Goal: Task Accomplishment & Management: Manage account settings

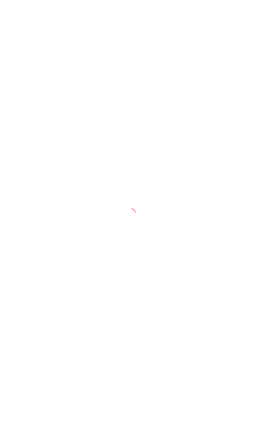
select select "ALL"
select select "0"
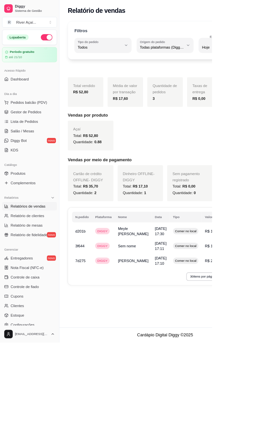
click at [262, 407] on iframe at bounding box center [131, 212] width 263 height 425
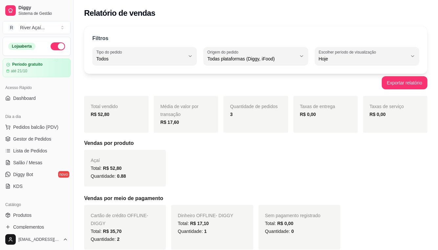
click at [35, 126] on span "Pedidos balcão (PDV)" at bounding box center [35, 127] width 45 height 7
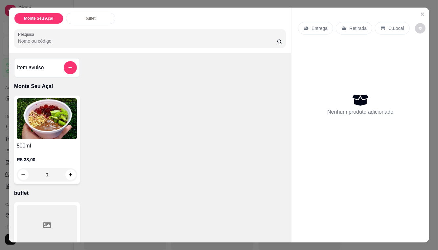
scroll to position [40, 0]
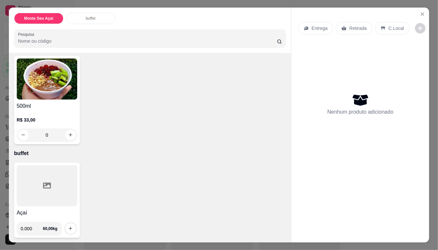
click at [41, 229] on input "0.000" at bounding box center [32, 228] width 22 height 13
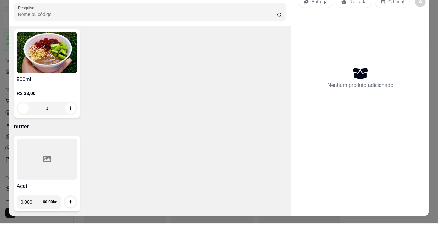
scroll to position [13, 0]
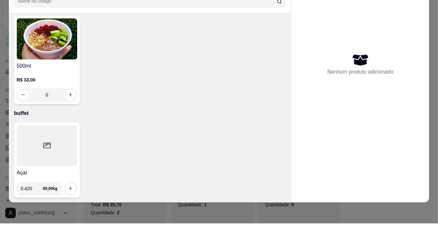
type input "0.420"
click at [74, 201] on h4 "Açaí" at bounding box center [47, 199] width 60 height 8
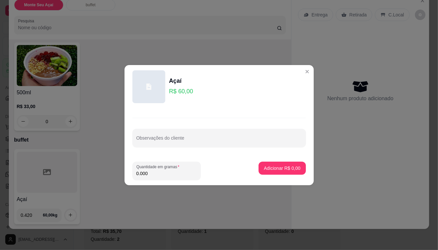
click at [155, 176] on input "0.000" at bounding box center [166, 173] width 60 height 7
type input "0.420"
click at [262, 164] on button "Adicionar R$ 25,20" at bounding box center [281, 168] width 50 height 13
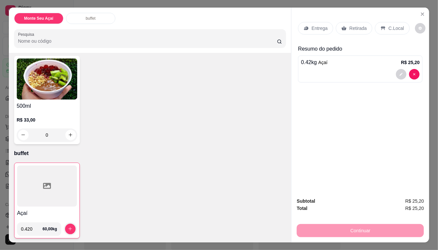
scroll to position [0, 0]
click at [262, 30] on p "C.Local" at bounding box center [395, 28] width 15 height 7
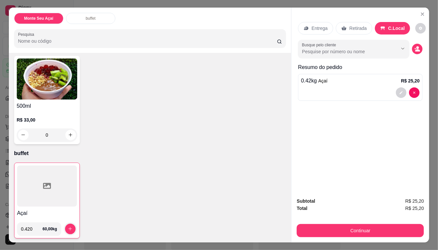
click at [262, 43] on div at bounding box center [353, 48] width 103 height 13
click at [262, 49] on input "Busque pelo cliente" at bounding box center [344, 51] width 85 height 7
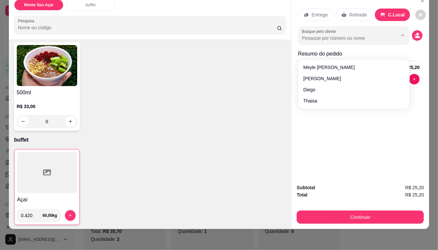
click at [262, 217] on button "Continuar" at bounding box center [359, 216] width 127 height 13
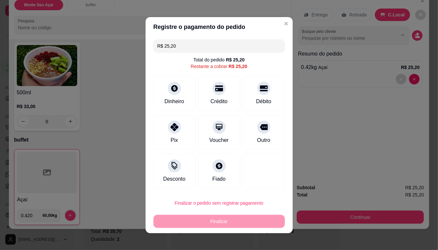
click at [220, 83] on div at bounding box center [218, 88] width 13 height 13
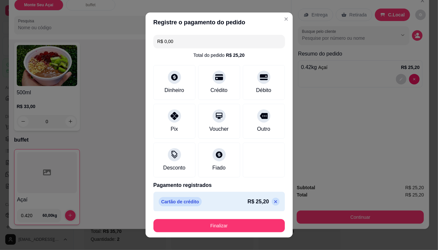
click at [237, 223] on button "Finalizar" at bounding box center [218, 225] width 131 height 13
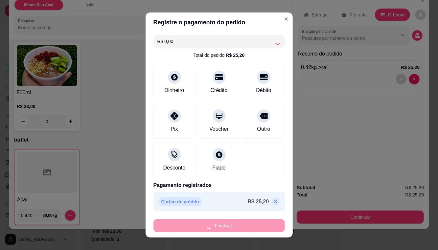
type input "-R$ 25,20"
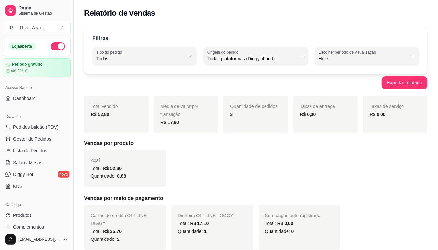
click at [47, 142] on link "Gestor de Pedidos" at bounding box center [37, 139] width 68 height 11
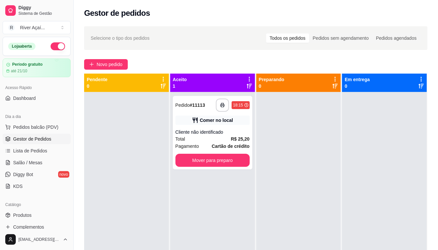
click at [110, 64] on span "Novo pedido" at bounding box center [110, 64] width 26 height 7
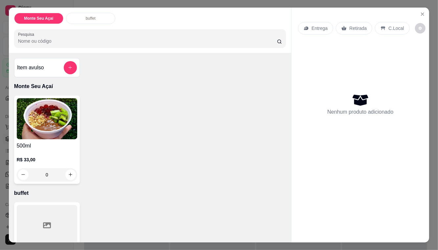
scroll to position [40, 0]
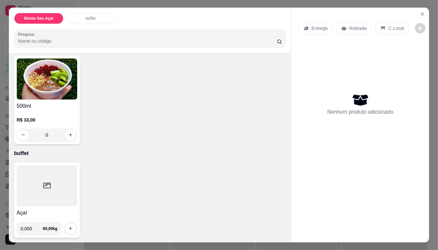
click at [40, 227] on input "0.000" at bounding box center [32, 228] width 22 height 13
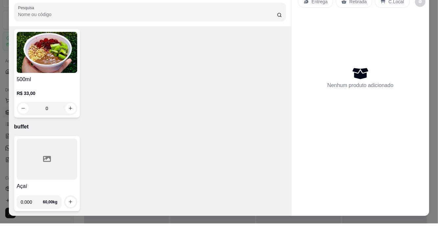
scroll to position [13, 0]
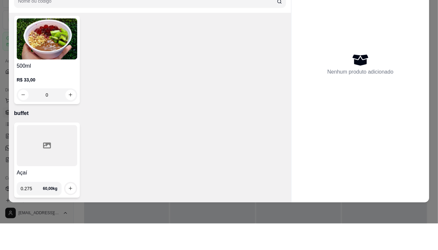
type input "0.275"
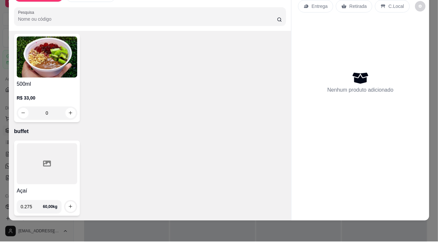
click at [74, 188] on div at bounding box center [47, 172] width 60 height 41
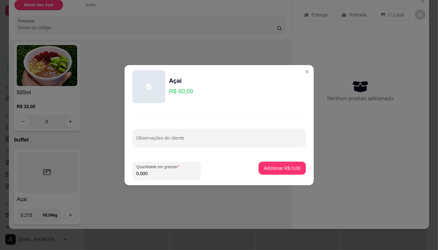
click at [154, 175] on input "0.000" at bounding box center [166, 173] width 60 height 7
type input "0.275"
click at [262, 169] on p "Adicionar R$ 16,50" at bounding box center [280, 168] width 39 height 7
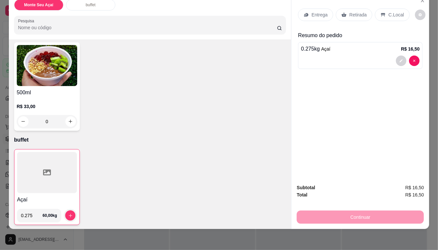
click at [71, 214] on icon "increase-product-quantity" at bounding box center [70, 215] width 3 height 3
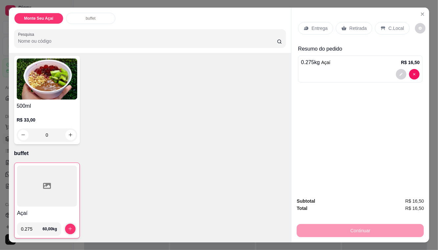
scroll to position [0, 0]
click at [262, 24] on div "C.Local" at bounding box center [392, 28] width 34 height 12
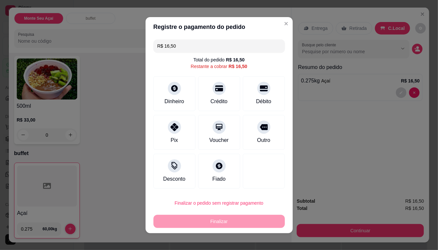
click at [219, 93] on div at bounding box center [218, 88] width 13 height 13
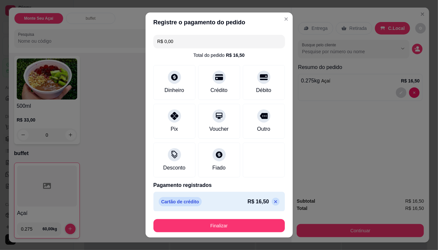
click at [231, 221] on button "Finalizar" at bounding box center [218, 225] width 131 height 13
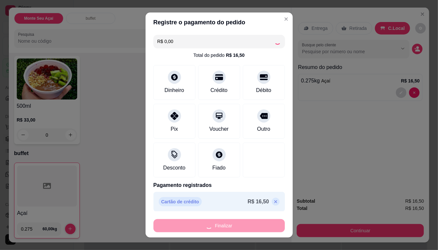
type input "-R$ 16,50"
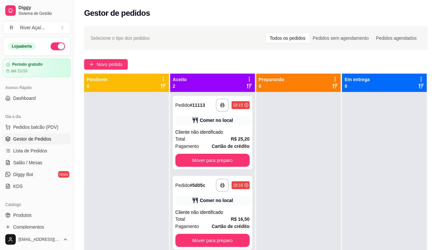
click at [217, 163] on button "Mover para preparo" at bounding box center [212, 160] width 74 height 13
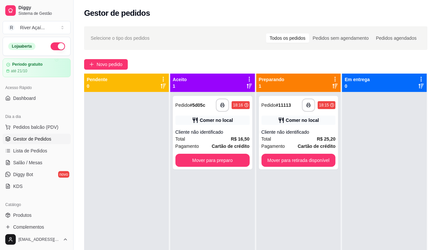
click at [225, 161] on button "Mover para preparo" at bounding box center [212, 160] width 74 height 13
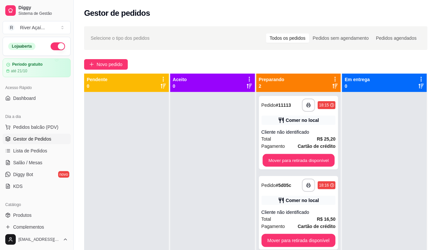
click at [262, 158] on button "Mover para retirada disponível" at bounding box center [298, 160] width 72 height 13
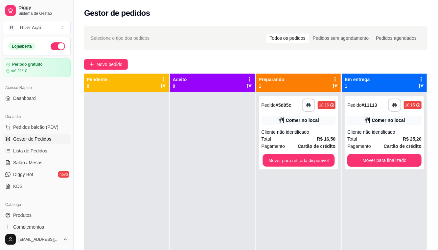
scroll to position [18, 0]
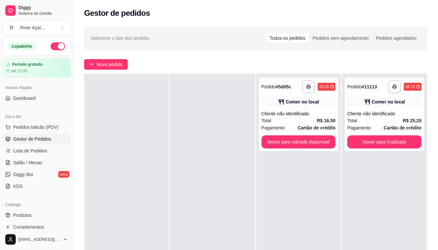
click at [262, 145] on button "Mover para retirada disponível" at bounding box center [298, 141] width 74 height 13
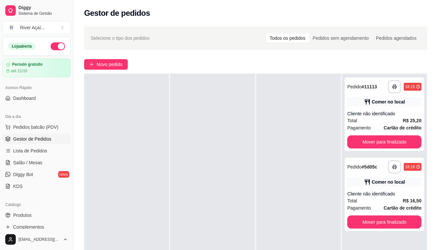
click at [262, 139] on button "Mover para finalizado" at bounding box center [384, 141] width 74 height 13
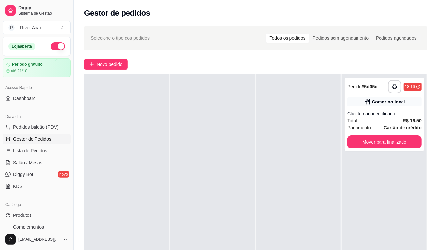
click at [262, 137] on button "Mover para finalizado" at bounding box center [384, 141] width 74 height 13
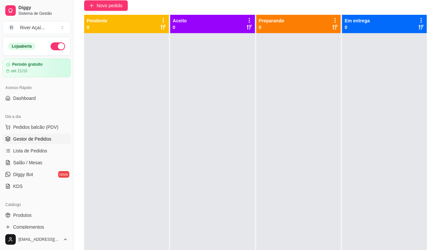
scroll to position [0, 0]
